Goal: Information Seeking & Learning: Learn about a topic

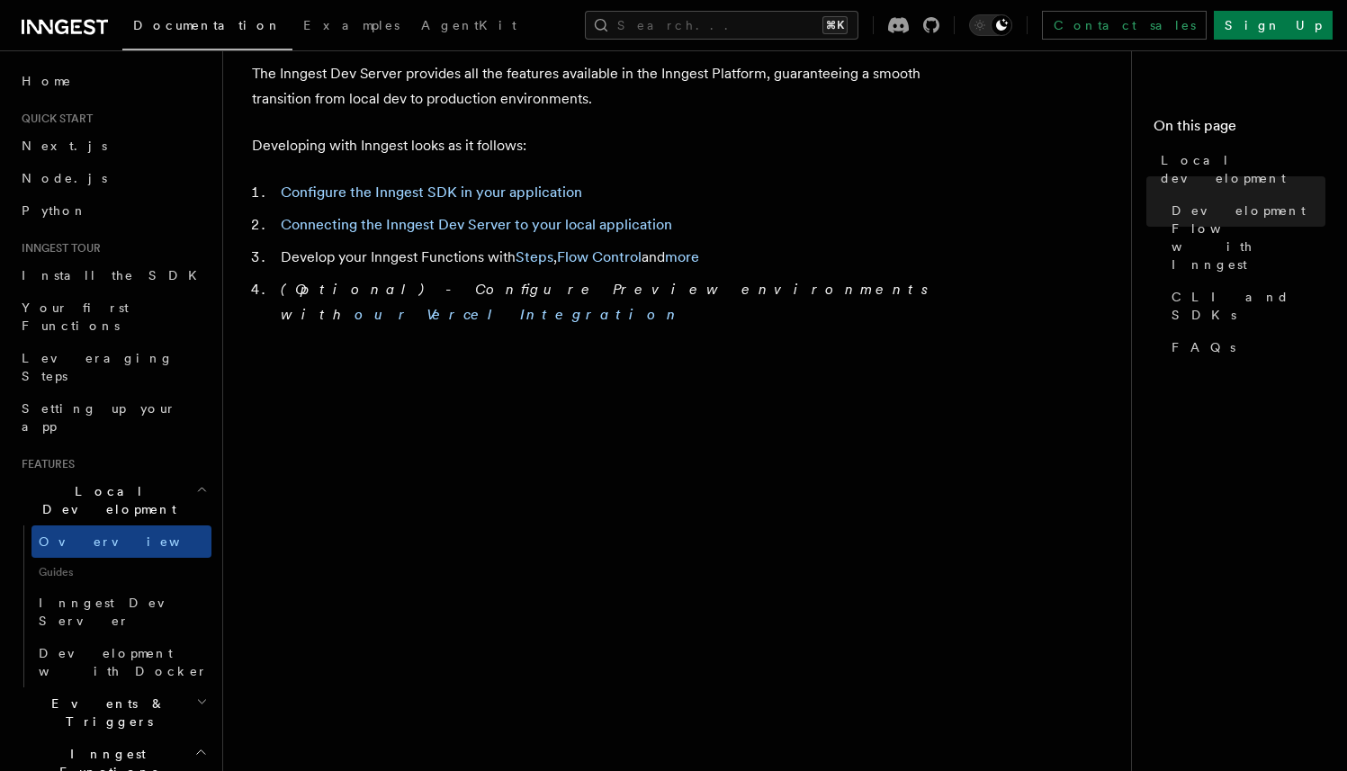
scroll to position [994, 0]
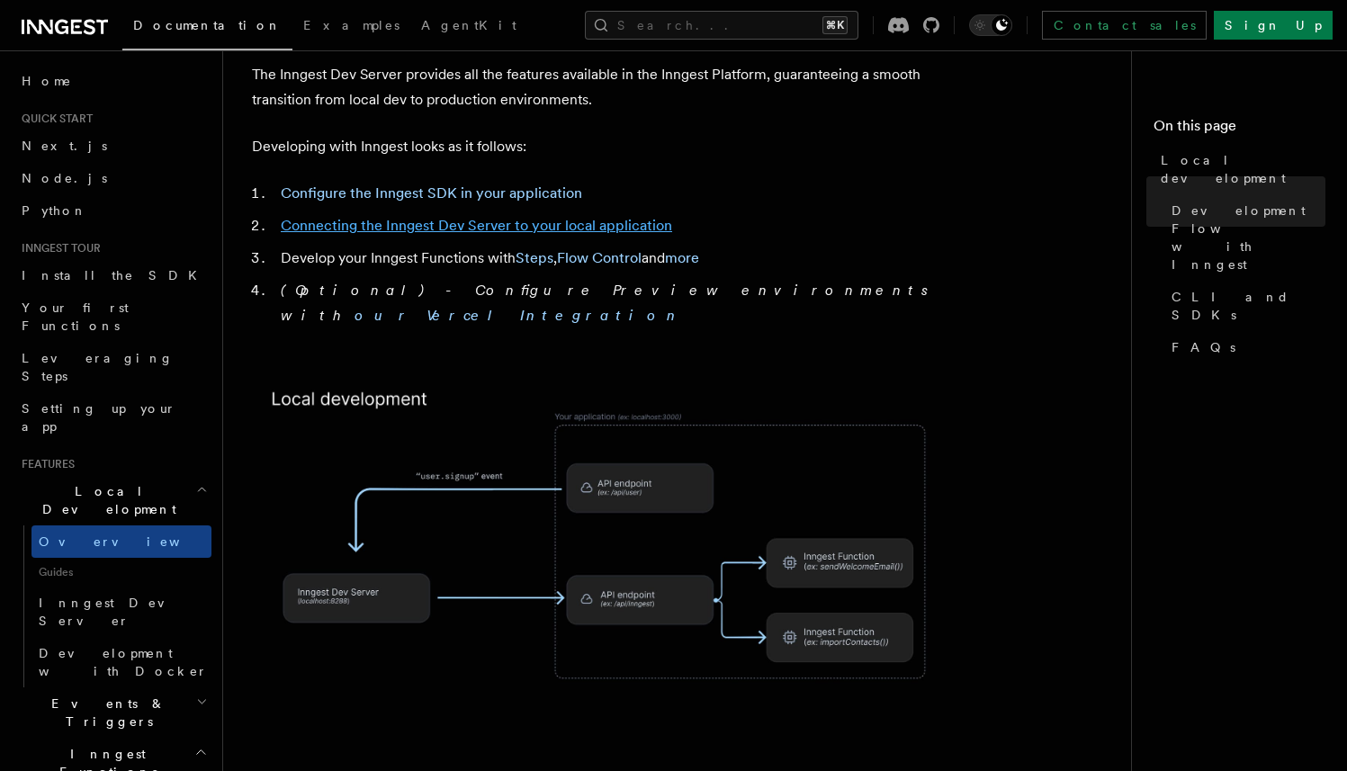
click at [443, 217] on link "Connecting the Inngest Dev Server to your local application" at bounding box center [476, 225] width 391 height 17
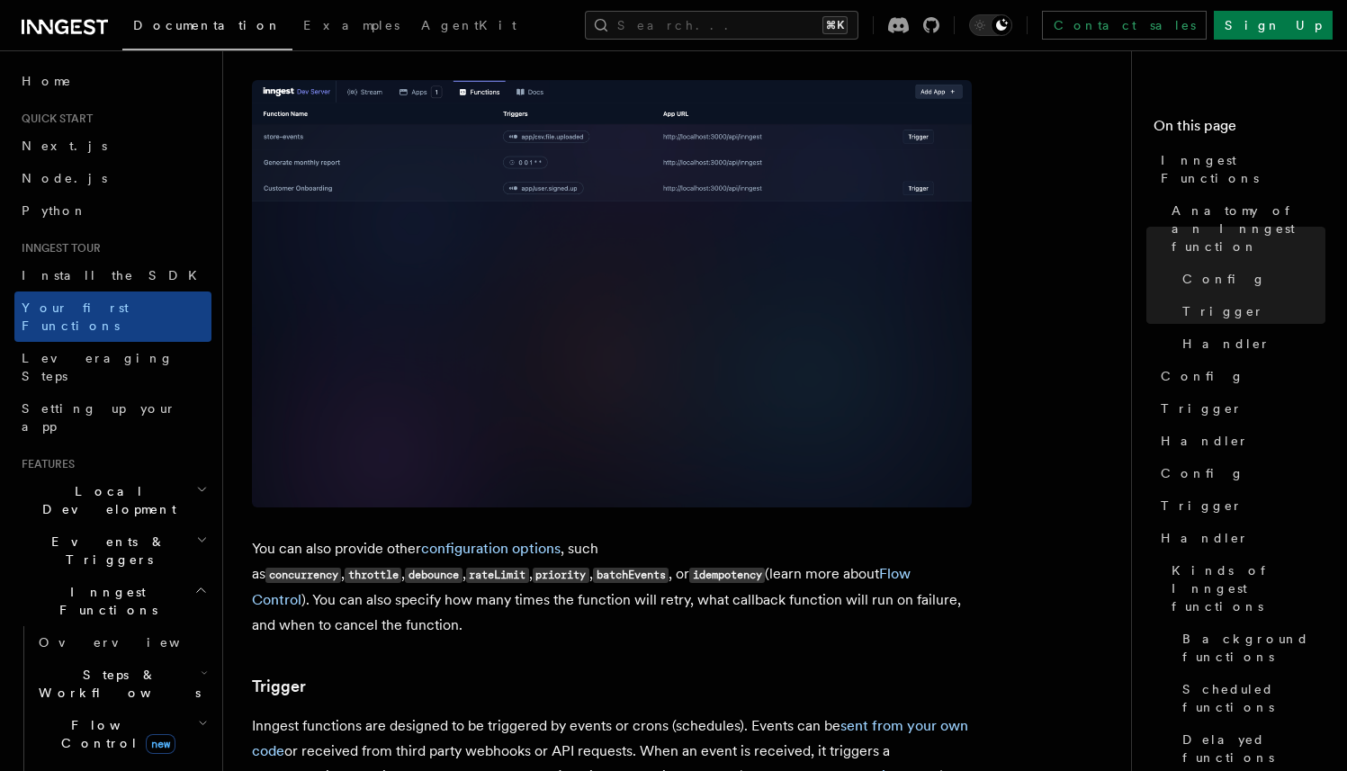
scroll to position [1262, 0]
click at [395, 553] on p "You can also provide other configuration options , such as concurrency , thrott…" at bounding box center [612, 588] width 720 height 102
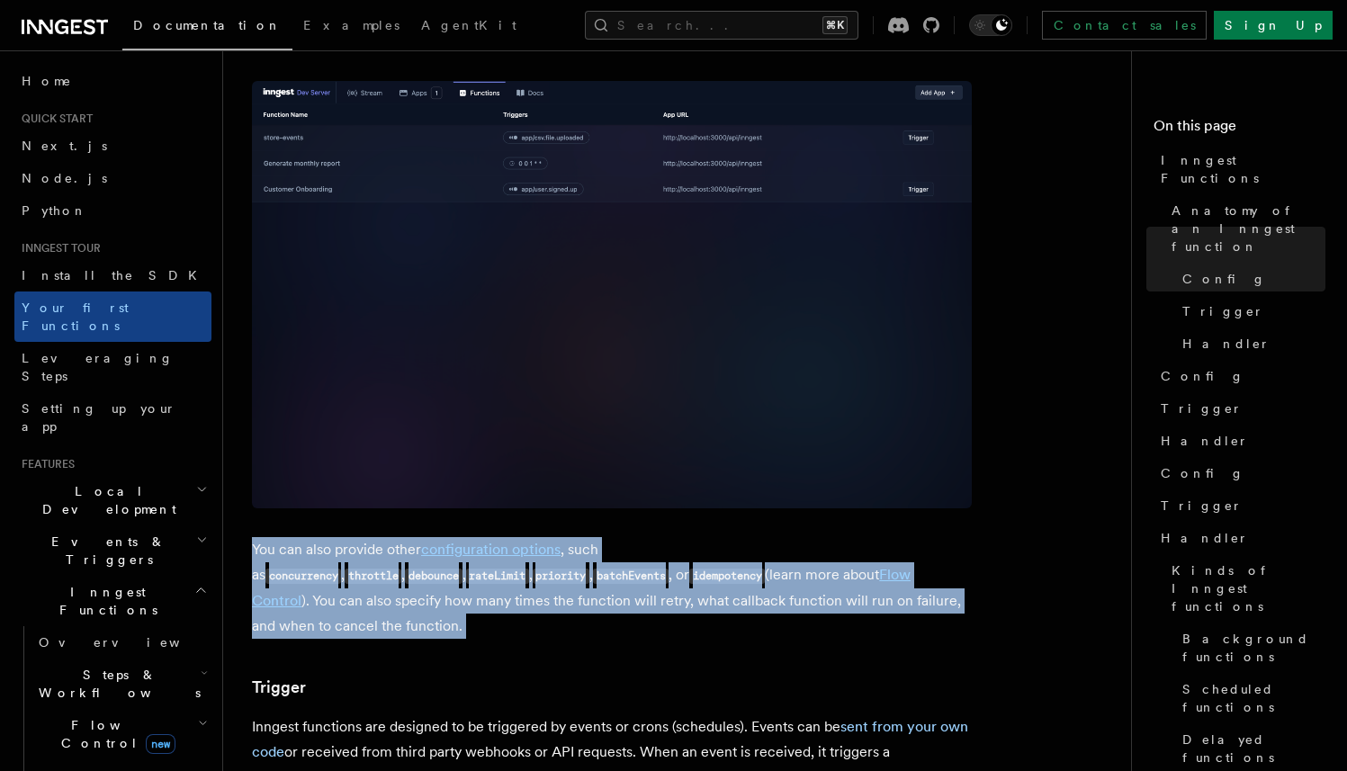
click at [395, 553] on p "You can also provide other configuration options , such as concurrency , thrott…" at bounding box center [612, 588] width 720 height 102
click at [429, 552] on p "You can also provide other configuration options , such as concurrency , thrott…" at bounding box center [612, 588] width 720 height 102
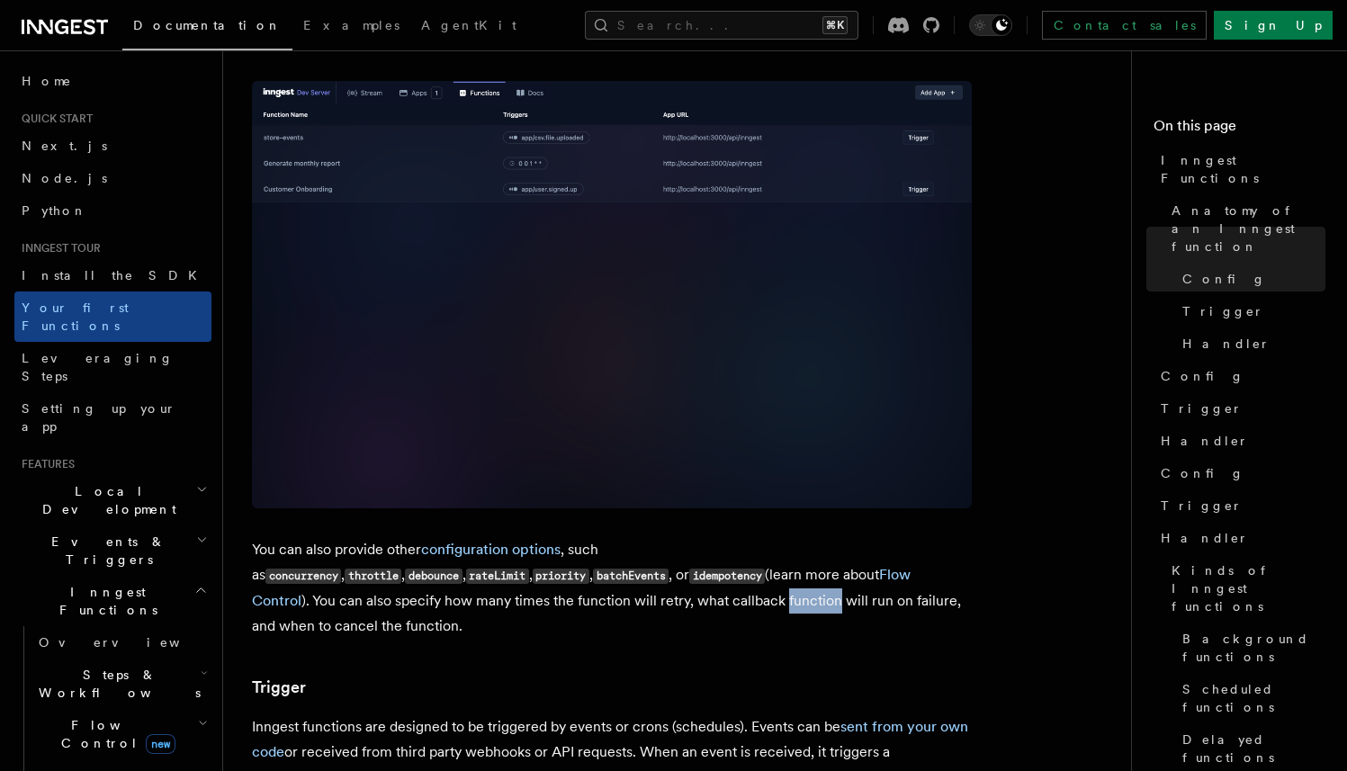
click at [429, 552] on p "You can also provide other configuration options , such as concurrency , thrott…" at bounding box center [612, 588] width 720 height 102
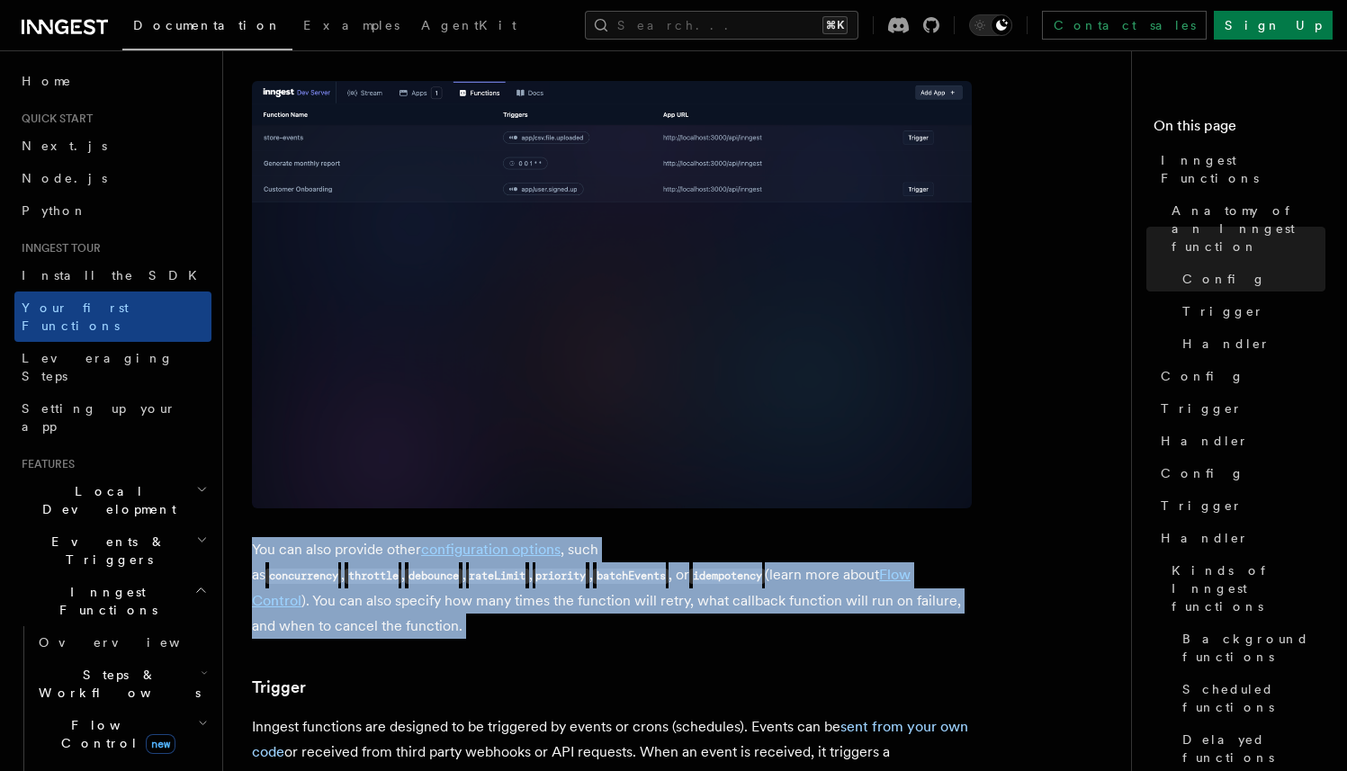
click at [429, 552] on p "You can also provide other configuration options , such as concurrency , thrott…" at bounding box center [612, 588] width 720 height 102
click at [451, 552] on p "You can also provide other configuration options , such as concurrency , thrott…" at bounding box center [612, 588] width 720 height 102
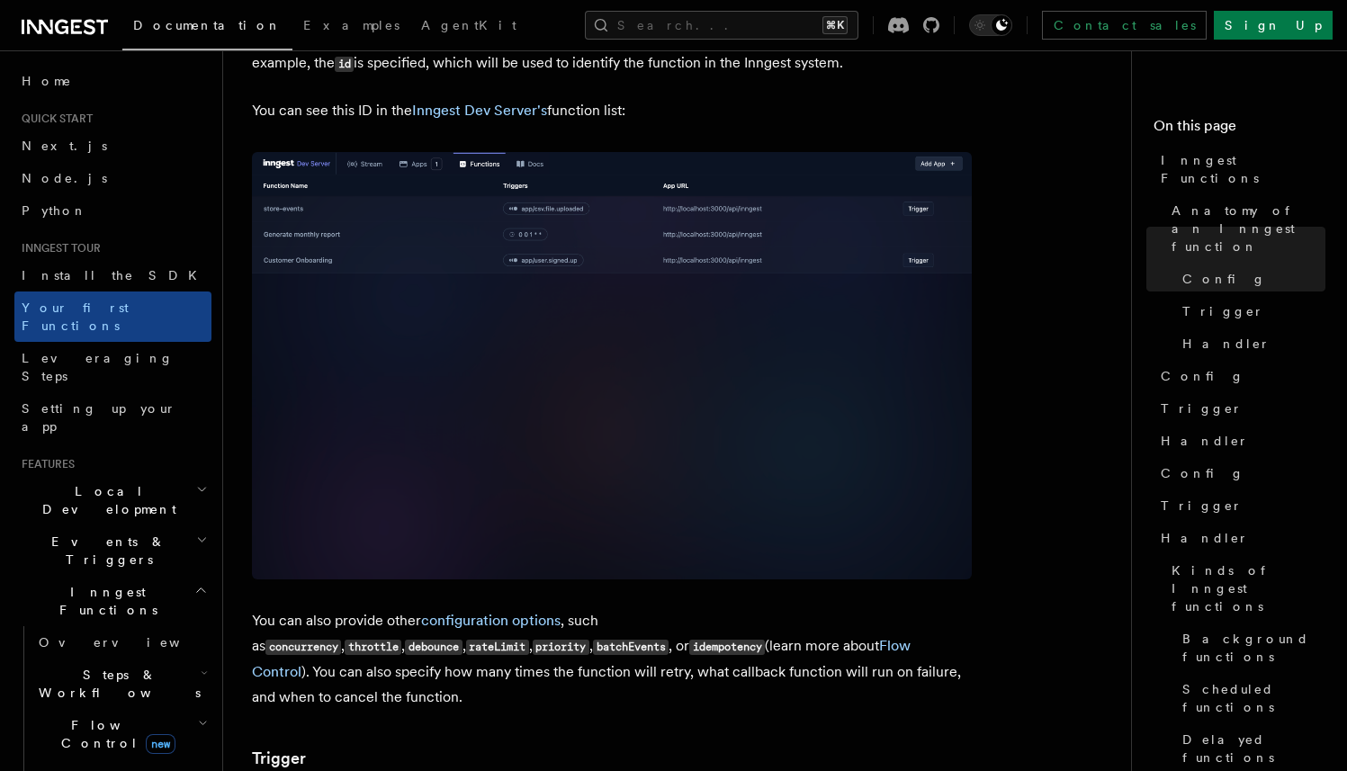
scroll to position [1189, 0]
